Goal: Use online tool/utility: Utilize a website feature to perform a specific function

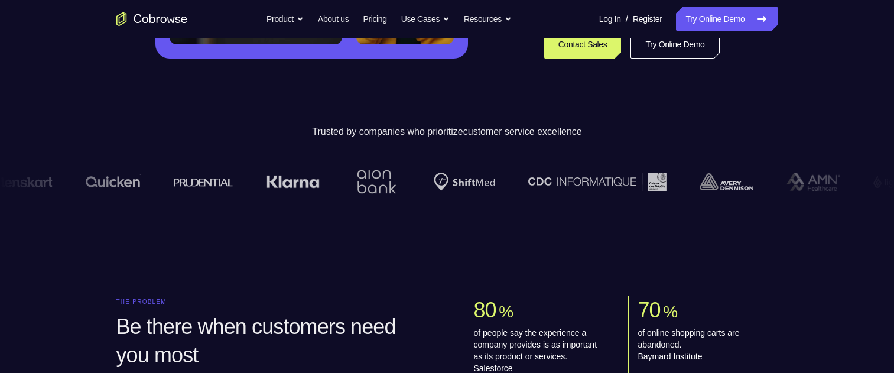
scroll to position [355, 0]
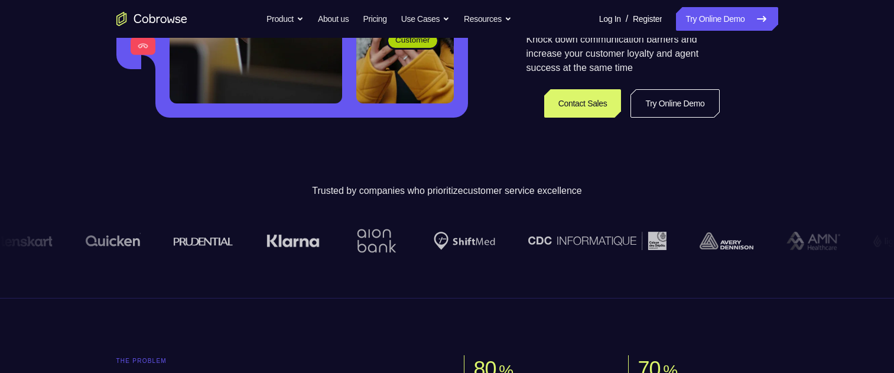
click at [659, 101] on link "Try Online Demo" at bounding box center [675, 103] width 89 height 28
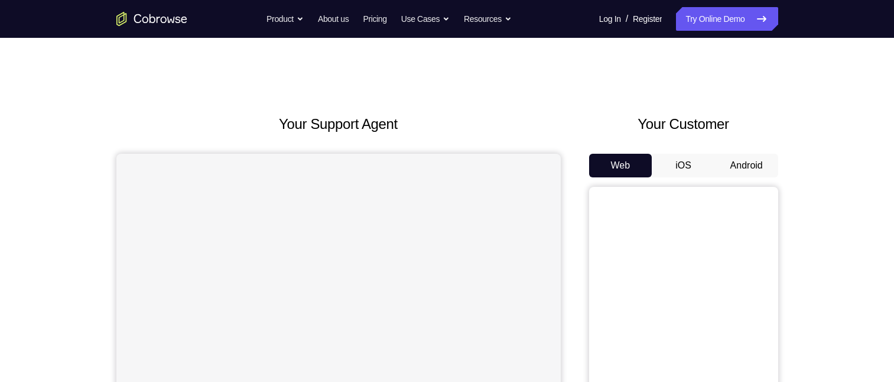
scroll to position [118, 0]
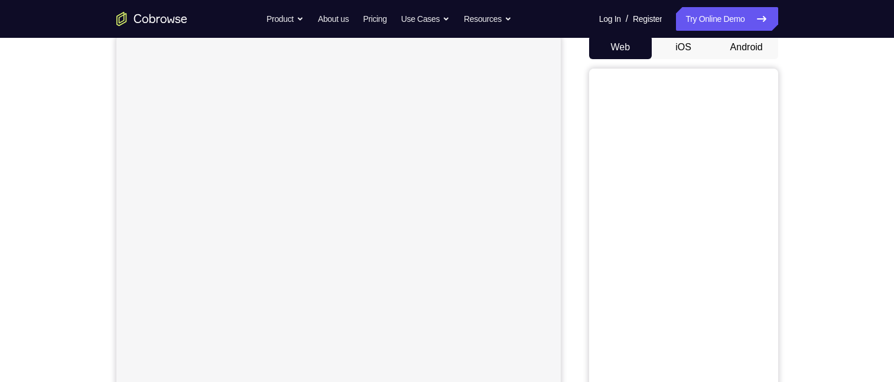
click at [762, 44] on button "Android" at bounding box center [746, 47] width 63 height 24
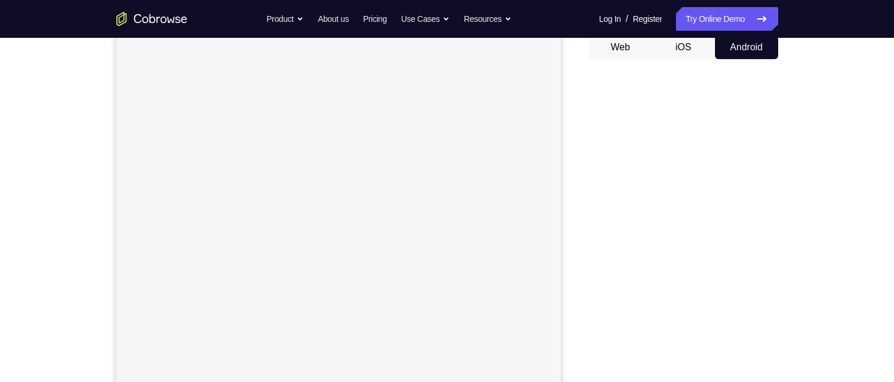
scroll to position [59, 0]
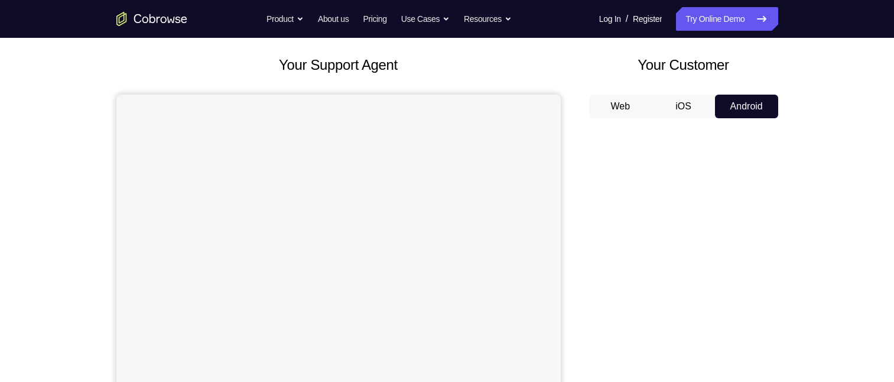
click at [635, 115] on button "Web" at bounding box center [620, 107] width 63 height 24
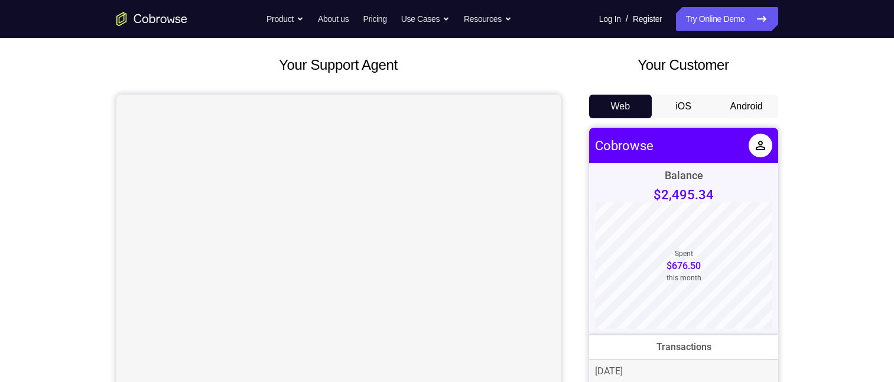
click at [758, 100] on button "Android" at bounding box center [746, 107] width 63 height 24
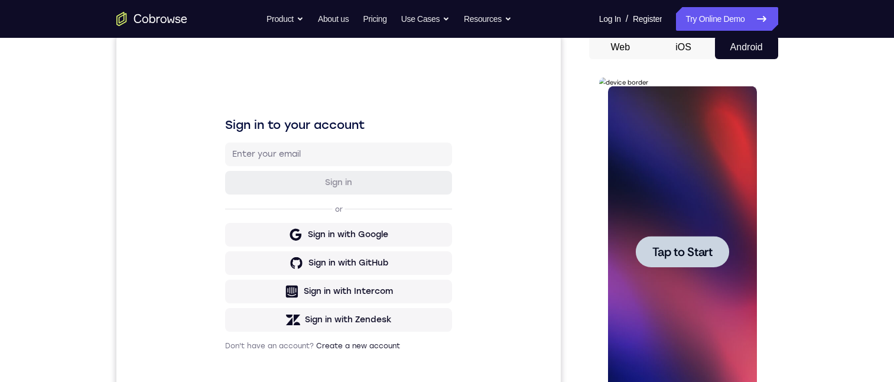
scroll to position [0, 0]
click at [690, 254] on span "Tap to Start" at bounding box center [683, 252] width 60 height 12
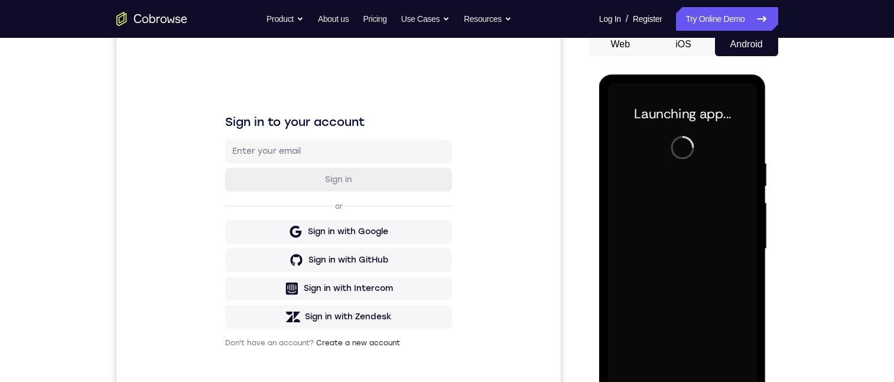
scroll to position [177, 0]
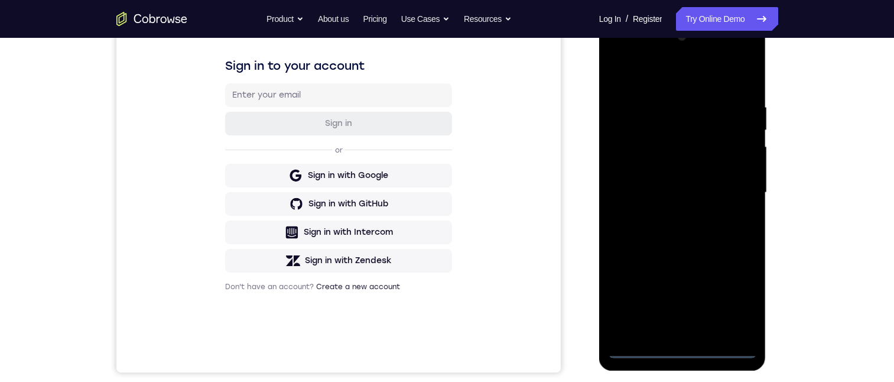
click at [682, 344] on div at bounding box center [682, 192] width 149 height 331
click at [683, 351] on div at bounding box center [682, 192] width 149 height 331
click at [729, 293] on div at bounding box center [682, 192] width 149 height 331
click at [678, 70] on div at bounding box center [682, 192] width 149 height 331
click at [729, 187] on div at bounding box center [682, 192] width 149 height 331
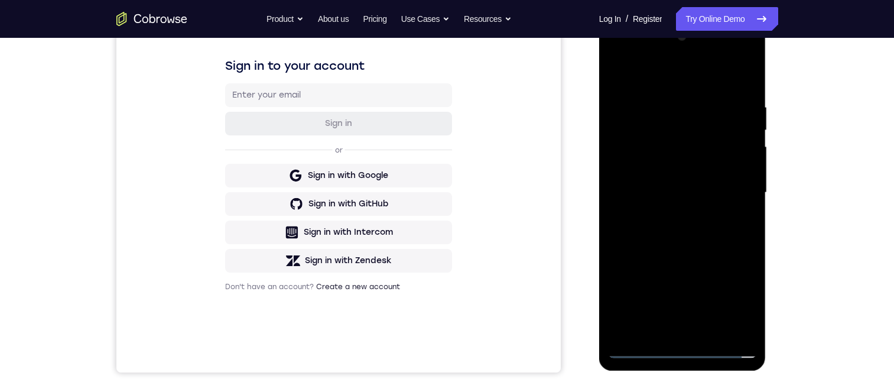
click at [676, 333] on div at bounding box center [682, 192] width 149 height 331
click at [707, 171] on div at bounding box center [682, 192] width 149 height 331
click at [706, 176] on div at bounding box center [682, 192] width 149 height 331
click at [739, 167] on div at bounding box center [682, 192] width 149 height 331
click at [739, 168] on div at bounding box center [682, 192] width 149 height 331
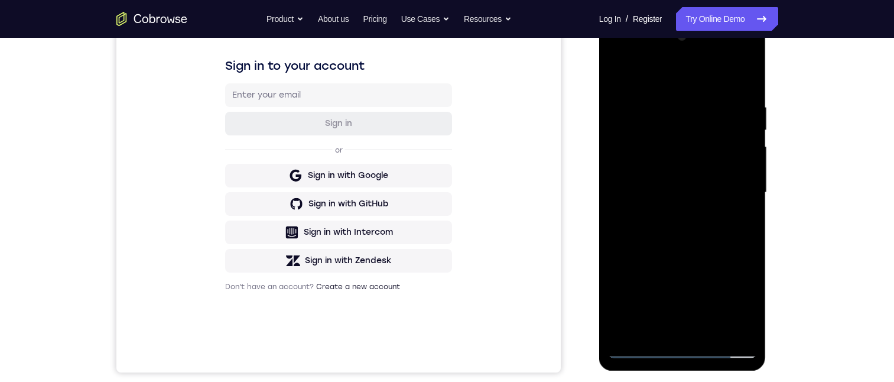
click at [723, 142] on div at bounding box center [682, 192] width 149 height 331
click at [712, 195] on div at bounding box center [682, 192] width 149 height 331
click at [743, 51] on div at bounding box center [682, 192] width 149 height 331
click at [715, 113] on div at bounding box center [682, 192] width 149 height 331
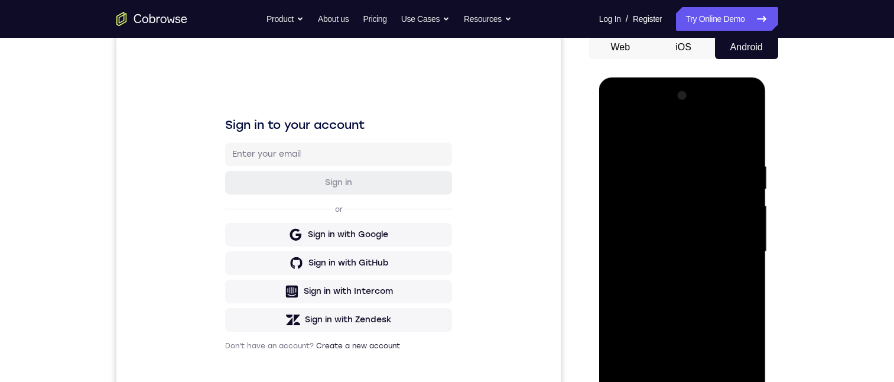
click at [692, 110] on div at bounding box center [682, 251] width 149 height 331
click at [716, 322] on div at bounding box center [682, 251] width 149 height 331
click at [711, 362] on div at bounding box center [682, 251] width 149 height 331
click at [651, 234] on div at bounding box center [682, 251] width 149 height 331
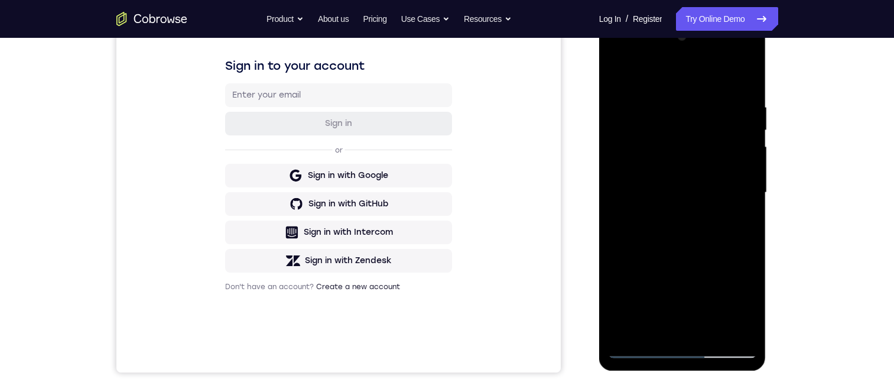
click at [671, 215] on div at bounding box center [682, 192] width 149 height 331
click at [688, 176] on div at bounding box center [682, 192] width 149 height 331
click at [688, 164] on div at bounding box center [682, 192] width 149 height 331
click at [694, 189] on div at bounding box center [682, 192] width 149 height 331
click at [742, 73] on div at bounding box center [682, 192] width 149 height 331
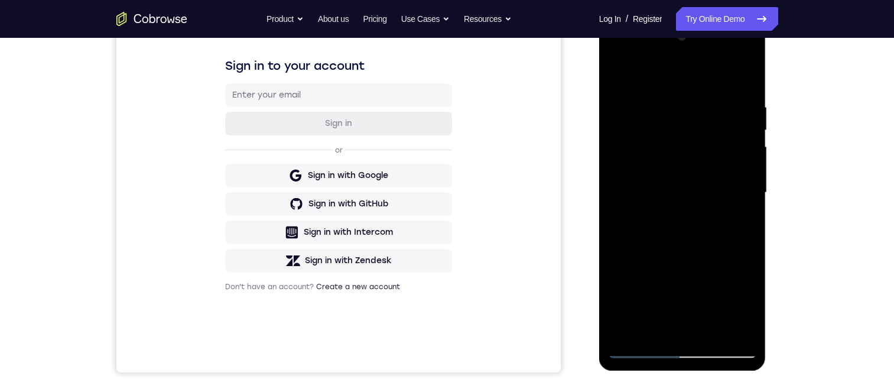
click at [615, 147] on div at bounding box center [682, 192] width 149 height 331
click at [636, 222] on div at bounding box center [682, 192] width 149 height 331
drag, startPoint x: 617, startPoint y: 71, endPoint x: 620, endPoint y: 79, distance: 8.8
click at [617, 72] on div at bounding box center [682, 192] width 149 height 331
click at [644, 348] on div at bounding box center [682, 192] width 149 height 331
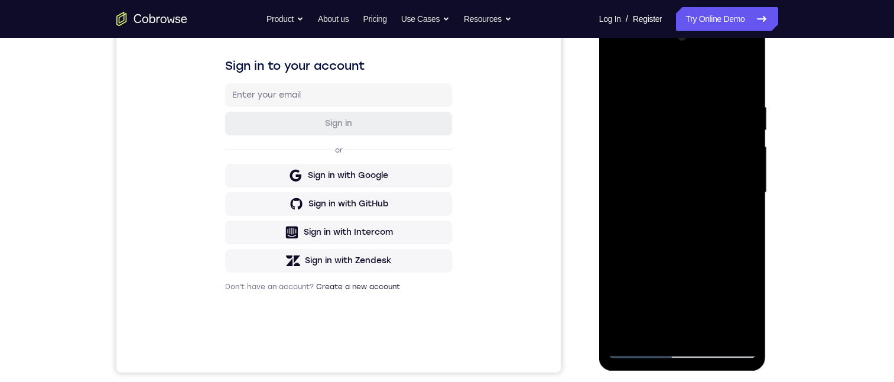
click at [697, 257] on div at bounding box center [682, 192] width 149 height 331
click at [689, 346] on div at bounding box center [682, 192] width 149 height 331
click at [690, 346] on div at bounding box center [682, 192] width 149 height 331
click at [679, 346] on div at bounding box center [682, 192] width 149 height 331
click at [741, 290] on div at bounding box center [682, 192] width 149 height 331
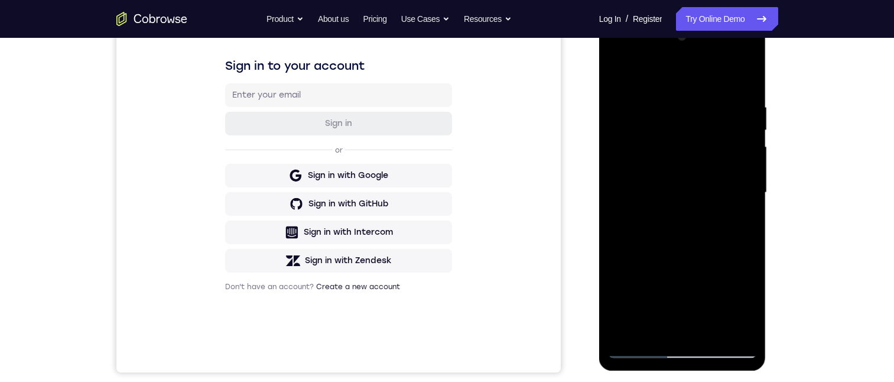
scroll to position [118, 0]
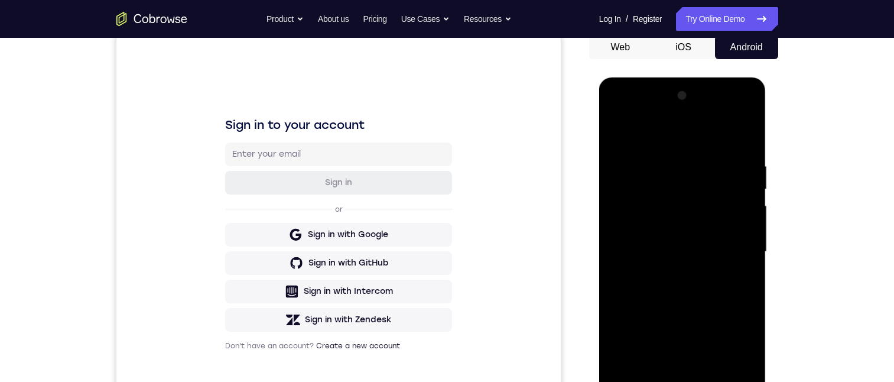
click at [745, 105] on div at bounding box center [682, 251] width 149 height 331
click at [619, 117] on div at bounding box center [682, 251] width 149 height 331
click at [619, 110] on div at bounding box center [682, 251] width 149 height 331
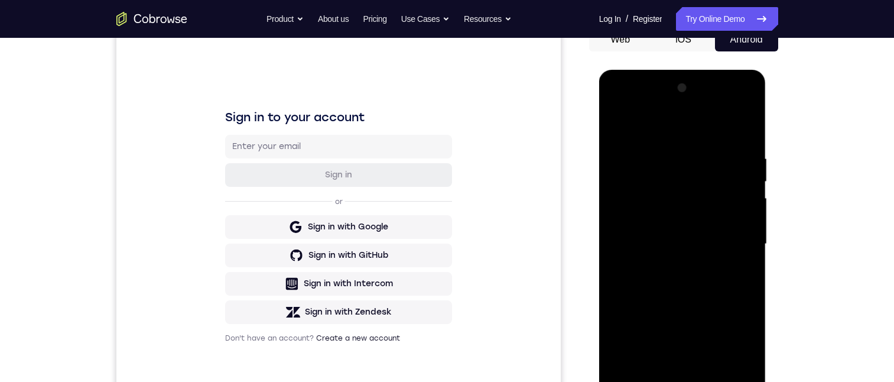
click at [735, 322] on div at bounding box center [682, 244] width 149 height 331
click at [678, 104] on div at bounding box center [682, 244] width 149 height 331
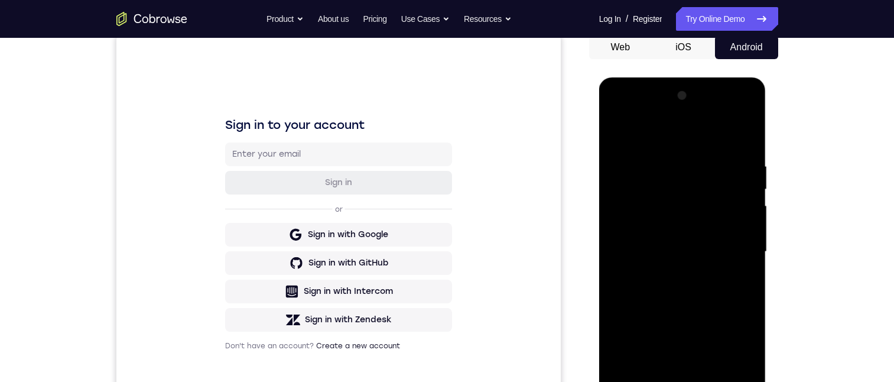
click at [721, 323] on div at bounding box center [682, 251] width 149 height 331
click at [669, 238] on div at bounding box center [682, 251] width 149 height 331
click at [665, 276] on div at bounding box center [682, 251] width 149 height 331
click at [672, 236] on div at bounding box center [682, 251] width 149 height 331
click at [667, 222] on div at bounding box center [682, 251] width 149 height 331
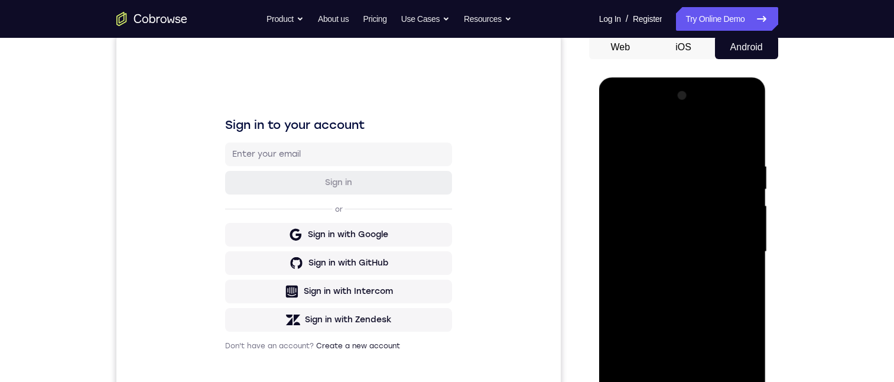
scroll to position [177, 0]
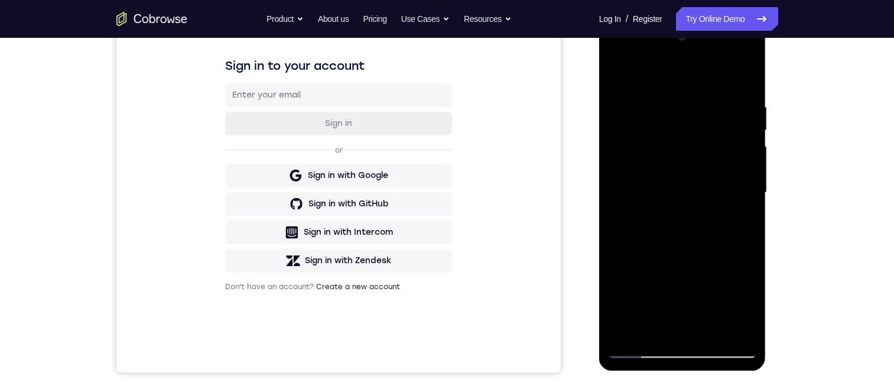
drag, startPoint x: 714, startPoint y: 191, endPoint x: 1370, endPoint y: 228, distance: 657.1
click at [714, 191] on div at bounding box center [682, 192] width 149 height 331
click at [616, 72] on div at bounding box center [682, 192] width 149 height 331
click at [615, 47] on div at bounding box center [682, 192] width 149 height 331
click at [731, 269] on div at bounding box center [682, 192] width 149 height 331
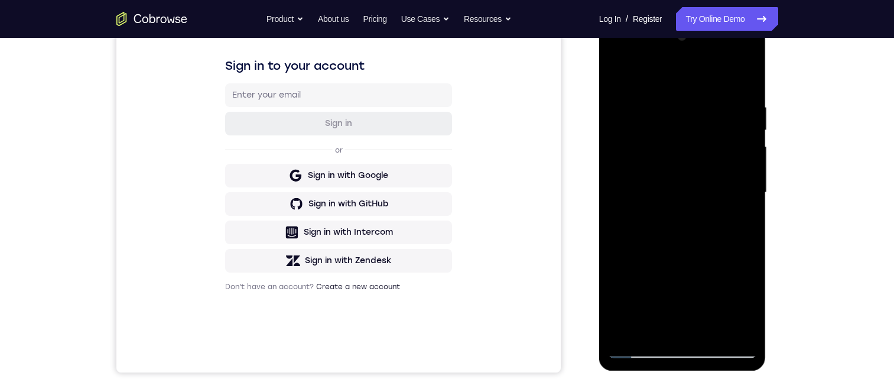
click at [615, 52] on div at bounding box center [682, 192] width 149 height 331
click at [680, 347] on div at bounding box center [682, 192] width 149 height 331
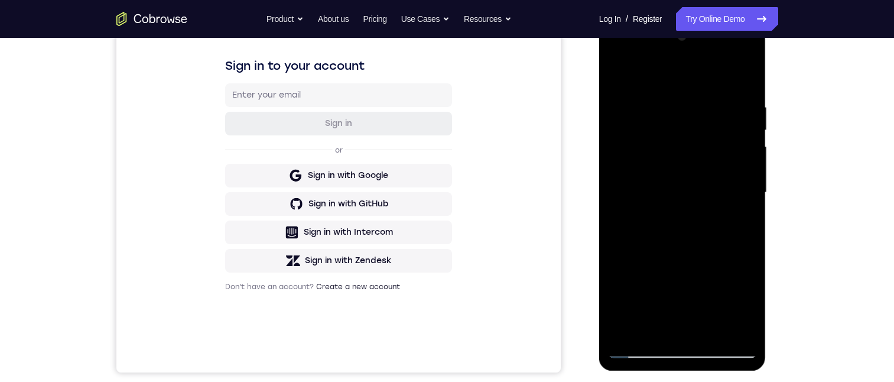
click at [680, 347] on div at bounding box center [682, 192] width 149 height 331
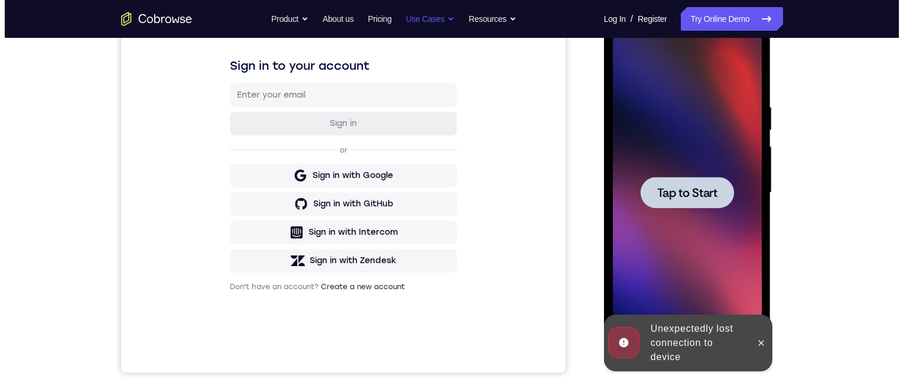
scroll to position [0, 0]
